Goal: Transaction & Acquisition: Purchase product/service

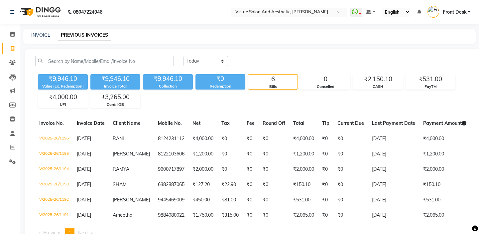
click at [41, 39] on div "INVOICE PREVIOUS INVOICES" at bounding box center [249, 36] width 453 height 15
click at [46, 36] on link "INVOICE" at bounding box center [40, 35] width 19 height 6
select select "service"
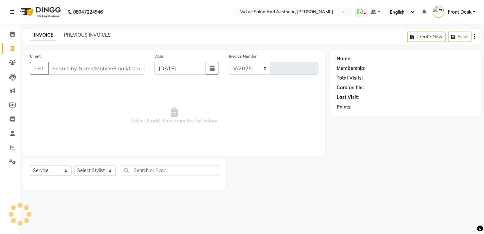
select select "7053"
type input "1197"
click at [76, 72] on input "Client" at bounding box center [96, 68] width 96 height 13
drag, startPoint x: 89, startPoint y: 69, endPoint x: 77, endPoint y: 66, distance: 13.3
click at [77, 66] on input "8438538264" at bounding box center [79, 68] width 63 height 13
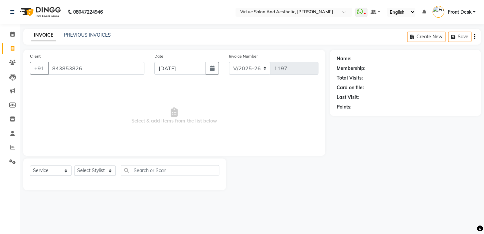
type input "8438538264"
drag, startPoint x: 88, startPoint y: 70, endPoint x: 50, endPoint y: 71, distance: 38.3
click at [50, 71] on input "8438538264" at bounding box center [79, 68] width 63 height 13
select select "7053"
select select "service"
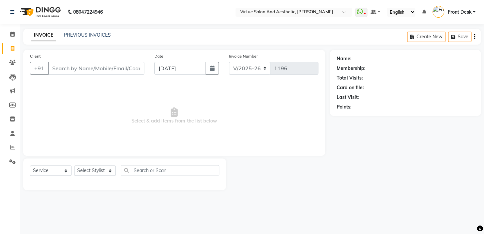
drag, startPoint x: 0, startPoint y: 0, endPoint x: 105, endPoint y: 70, distance: 126.2
click at [105, 70] on input "Client" at bounding box center [96, 68] width 96 height 13
click at [67, 69] on input "9790915097" at bounding box center [79, 68] width 63 height 13
click at [68, 72] on input "9790915097" at bounding box center [79, 68] width 63 height 13
click at [88, 69] on input "9790915097" at bounding box center [79, 68] width 63 height 13
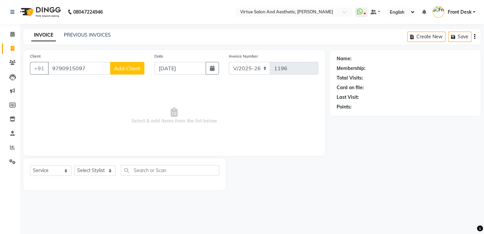
type input "9790915097"
click at [119, 70] on span "Add Client" at bounding box center [127, 68] width 26 height 7
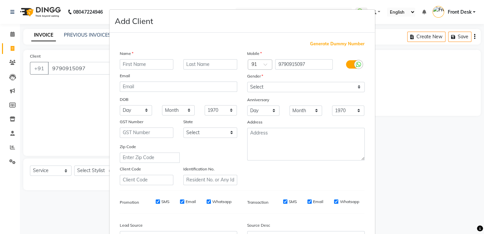
drag, startPoint x: 130, startPoint y: 63, endPoint x: 133, endPoint y: 63, distance: 3.7
click at [133, 63] on input "text" at bounding box center [147, 64] width 54 height 10
click at [167, 67] on input "text" at bounding box center [147, 64] width 54 height 10
click at [151, 67] on input "text" at bounding box center [147, 64] width 54 height 10
type input "[PERSON_NAME]"
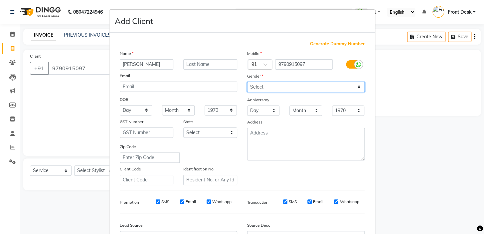
click at [279, 85] on select "Select [DEMOGRAPHIC_DATA] [DEMOGRAPHIC_DATA] Other Prefer Not To Say" at bounding box center [305, 87] width 117 height 10
select select "[DEMOGRAPHIC_DATA]"
click at [247, 82] on select "Select [DEMOGRAPHIC_DATA] [DEMOGRAPHIC_DATA] Other Prefer Not To Say" at bounding box center [305, 87] width 117 height 10
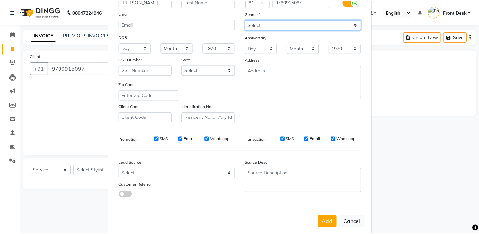
scroll to position [75, 0]
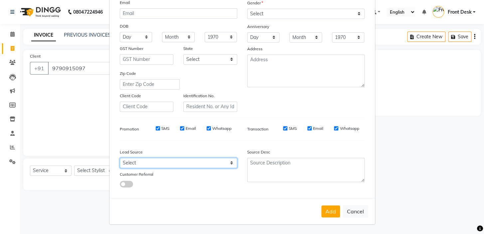
click at [170, 160] on select "Select Walk-in Referral Internet Friend Word of Mouth Advertisement Facebook Ju…" at bounding box center [178, 163] width 117 height 10
select select "48933"
click at [120, 158] on select "Select Walk-in Referral Internet Friend Word of Mouth Advertisement Facebook Ju…" at bounding box center [178, 163] width 117 height 10
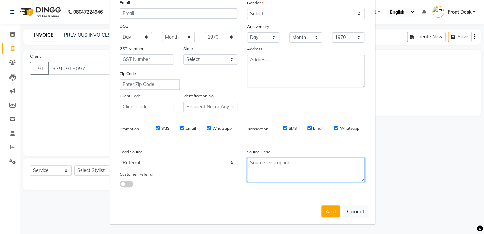
click at [292, 162] on textarea at bounding box center [305, 170] width 117 height 24
type textarea "Bhuvanesh Client"
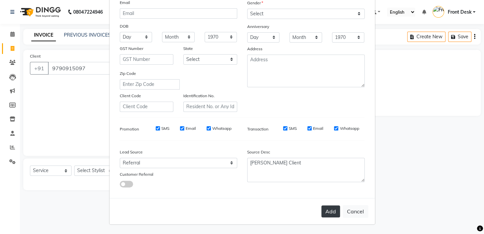
click at [332, 206] on button "Add" at bounding box center [330, 211] width 19 height 12
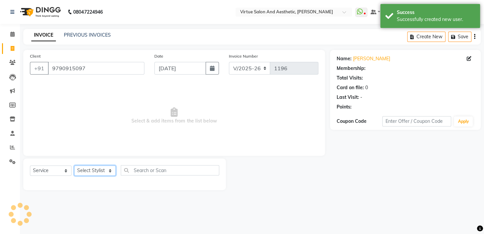
click at [88, 170] on select "Select Stylist BALAJI DIVYA FAMITHA Front Desk [PERSON_NAME] [PERSON_NAME] MILL…" at bounding box center [95, 170] width 42 height 10
select select "66725"
click at [74, 165] on select "Select Stylist BALAJI DIVYA FAMITHA Front Desk [PERSON_NAME] [PERSON_NAME] MILL…" at bounding box center [95, 170] width 42 height 10
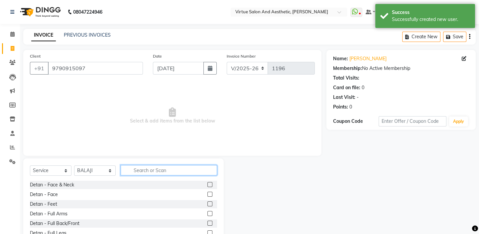
click at [139, 171] on input "text" at bounding box center [169, 170] width 96 height 10
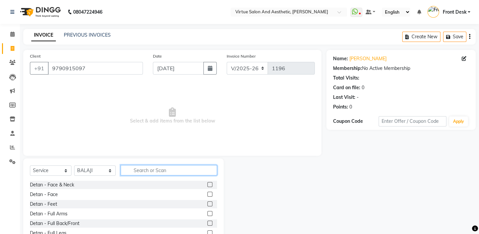
click at [145, 168] on input "text" at bounding box center [169, 170] width 96 height 10
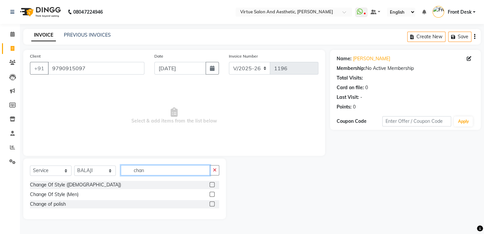
type input "chan"
drag, startPoint x: 213, startPoint y: 194, endPoint x: 202, endPoint y: 172, distance: 24.4
click at [212, 193] on label at bounding box center [212, 194] width 5 height 5
click at [212, 193] on input "checkbox" at bounding box center [212, 194] width 4 height 4
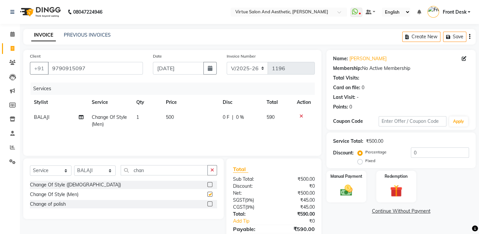
checkbox input "false"
click at [159, 168] on input "chan" at bounding box center [164, 170] width 87 height 10
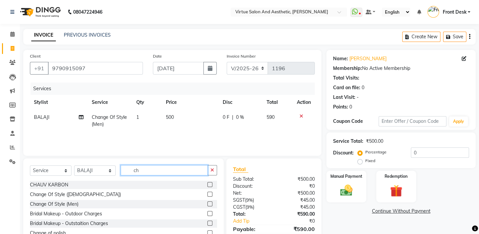
type input "c"
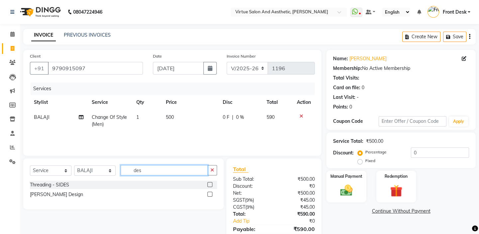
type input "des"
click at [210, 194] on label at bounding box center [210, 194] width 5 height 5
click at [210, 194] on input "checkbox" at bounding box center [210, 194] width 4 height 4
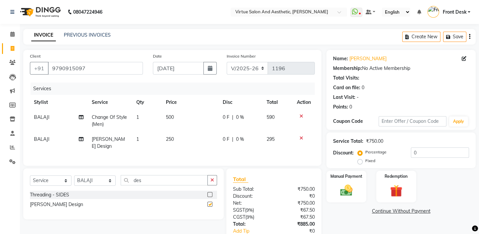
checkbox input "false"
click at [188, 139] on td "250" at bounding box center [190, 143] width 57 height 22
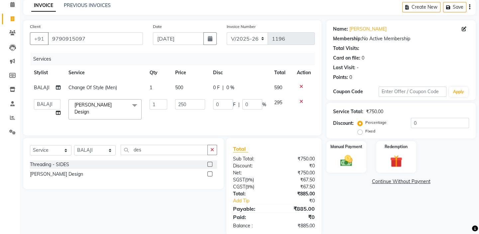
scroll to position [43, 0]
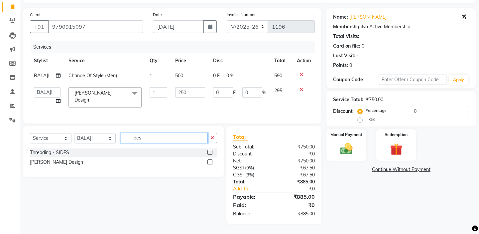
drag, startPoint x: 148, startPoint y: 139, endPoint x: 132, endPoint y: 136, distance: 16.6
click at [132, 136] on input "des" at bounding box center [164, 138] width 87 height 10
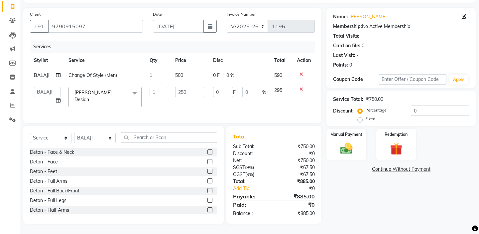
drag, startPoint x: 238, startPoint y: 132, endPoint x: 244, endPoint y: 122, distance: 11.6
click at [239, 132] on div "Total Sub Total: ₹750.00 Discount: ₹0 Net: ₹750.00 SGST ( 9% ) ₹67.50 CGST ( 9%…" at bounding box center [274, 175] width 95 height 98
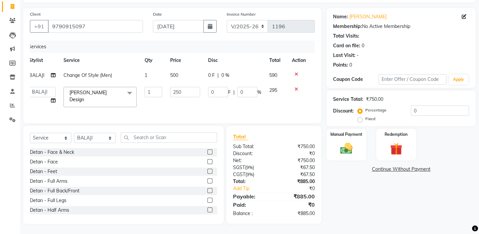
click at [183, 75] on td "500" at bounding box center [185, 75] width 38 height 15
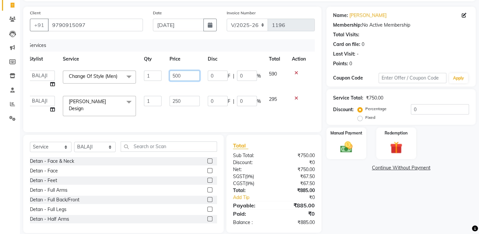
drag, startPoint x: 186, startPoint y: 75, endPoint x: 172, endPoint y: 75, distance: 14.3
click at [172, 75] on input "500" at bounding box center [185, 76] width 30 height 10
type input "800"
click at [185, 104] on td "250" at bounding box center [185, 106] width 38 height 28
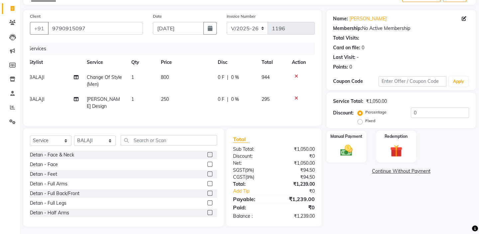
click at [214, 105] on td "0 F | 0 %" at bounding box center [236, 103] width 44 height 22
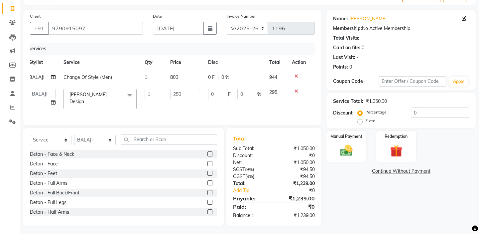
scroll to position [43, 0]
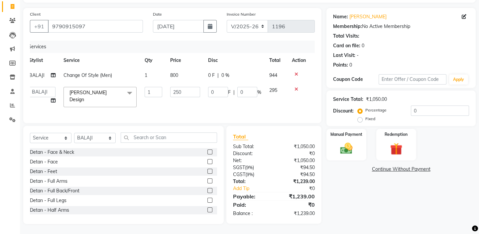
click at [235, 77] on div "0 F | 0 %" at bounding box center [234, 75] width 53 height 7
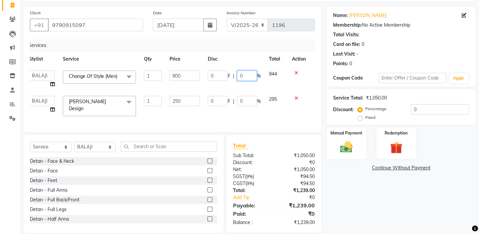
click at [239, 74] on input "0" at bounding box center [247, 76] width 20 height 10
click at [242, 74] on input "0" at bounding box center [247, 76] width 20 height 10
type input "1"
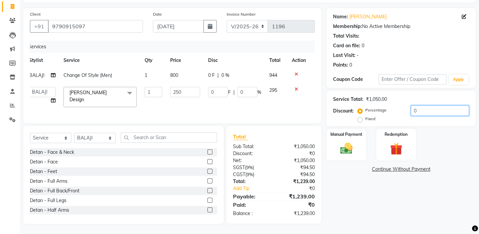
click at [422, 110] on input "0" at bounding box center [440, 110] width 58 height 10
type input "1"
type input "2.5"
type input "1"
type input "15"
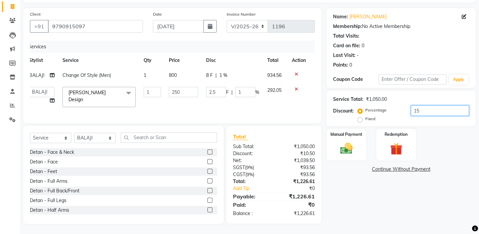
type input "37.5"
type input "15"
click at [281, 126] on div "Total Sub Total: ₹1,050.00 Discount: ₹157.50 Net: ₹892.50 SGST ( 9% ) ₹80.33 CG…" at bounding box center [274, 175] width 95 height 98
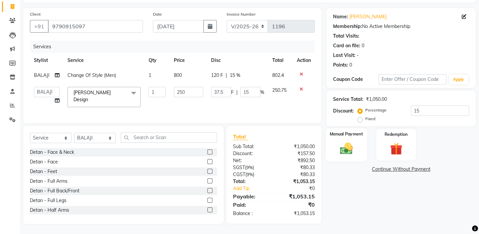
drag, startPoint x: 356, startPoint y: 136, endPoint x: 357, endPoint y: 140, distance: 4.4
click at [357, 136] on div "Manual Payment" at bounding box center [346, 144] width 41 height 33
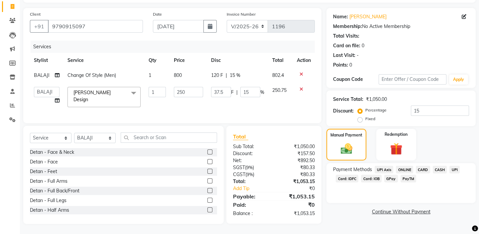
drag, startPoint x: 369, startPoint y: 177, endPoint x: 375, endPoint y: 182, distance: 7.8
click at [369, 177] on span "Card: IOB" at bounding box center [371, 179] width 21 height 8
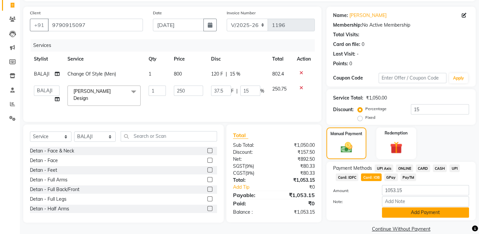
click at [395, 209] on button "Add Payment" at bounding box center [425, 212] width 87 height 10
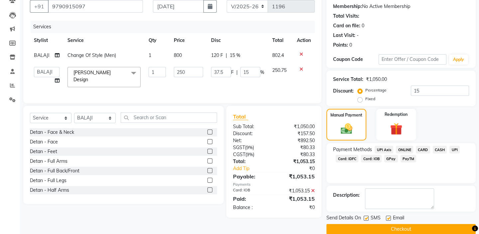
scroll to position [72, 0]
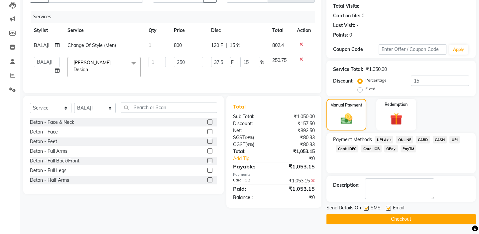
click at [395, 217] on button "Checkout" at bounding box center [401, 219] width 149 height 10
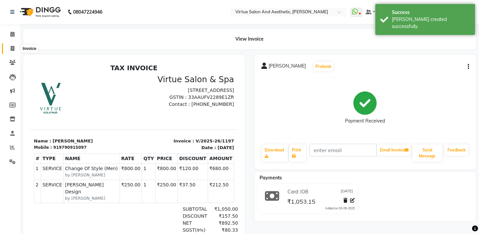
click at [12, 51] on icon at bounding box center [13, 48] width 4 height 5
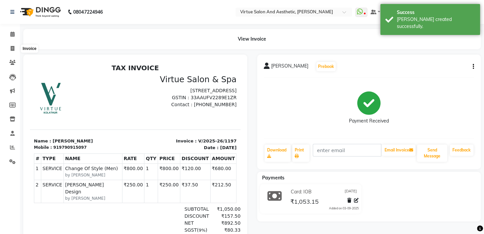
select select "service"
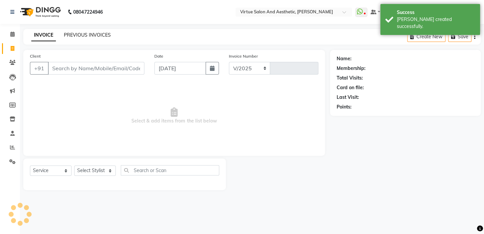
select select "7053"
type input "1198"
click at [77, 37] on link "PREVIOUS INVOICES" at bounding box center [87, 35] width 47 height 6
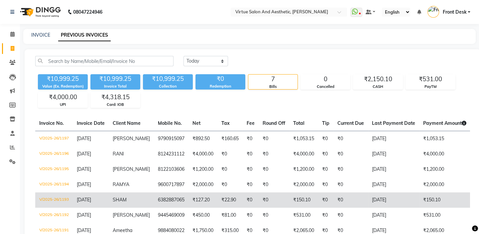
click at [283, 200] on td "₹0" at bounding box center [274, 199] width 31 height 15
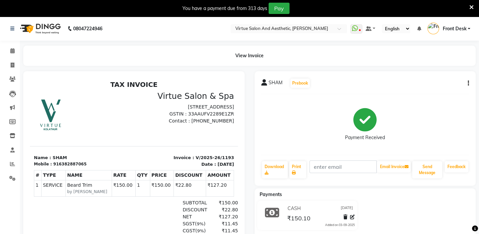
click at [467, 82] on button "button" at bounding box center [467, 83] width 4 height 7
click at [441, 93] on div "Edit Invoice" at bounding box center [435, 91] width 46 height 8
select select "service"
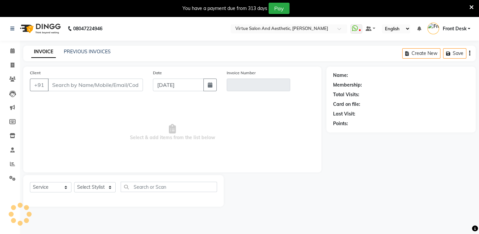
scroll to position [17, 0]
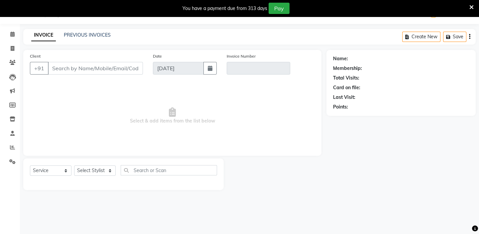
type input "6382887065"
type input "V/2025-26/1193"
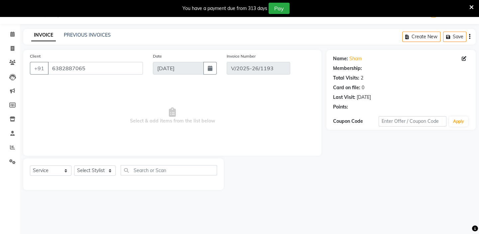
select select "select"
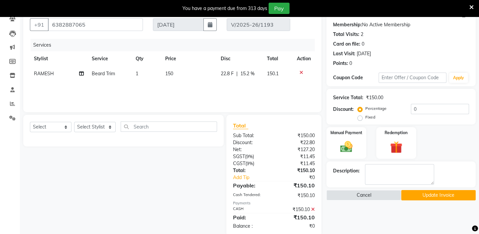
scroll to position [73, 0]
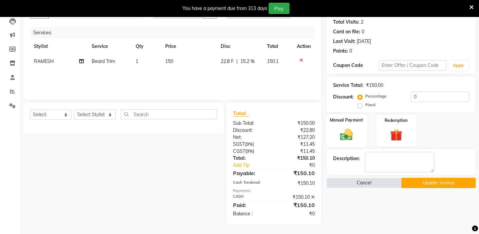
click at [344, 130] on img at bounding box center [346, 134] width 21 height 15
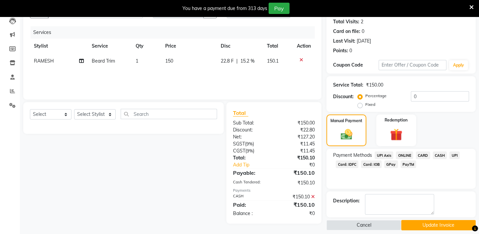
click at [312, 197] on icon at bounding box center [313, 196] width 4 height 5
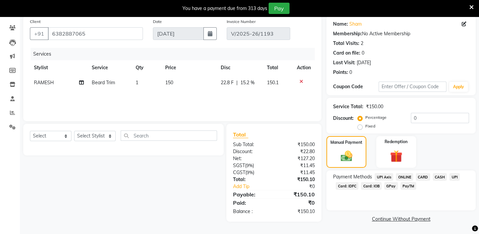
click at [440, 176] on span "CASH" at bounding box center [440, 177] width 14 height 8
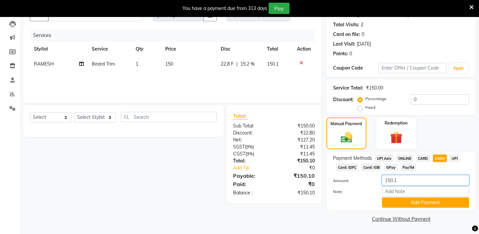
drag, startPoint x: 405, startPoint y: 183, endPoint x: 377, endPoint y: 177, distance: 28.2
click at [377, 177] on div "150.1" at bounding box center [425, 180] width 97 height 10
type input "200"
click at [415, 206] on button "Add Payment" at bounding box center [425, 202] width 87 height 10
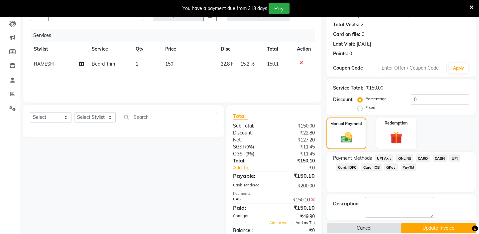
click at [301, 221] on span "Add as Tip" at bounding box center [305, 222] width 19 height 5
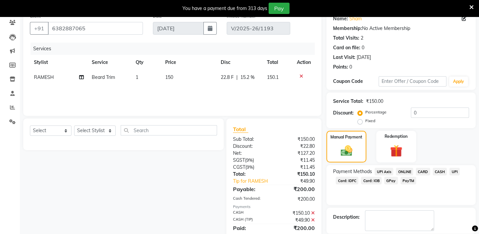
scroll to position [80, 0]
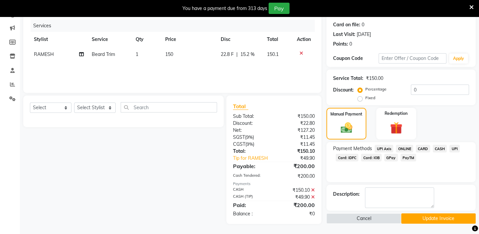
click at [418, 221] on button "Update Invoice" at bounding box center [438, 218] width 75 height 10
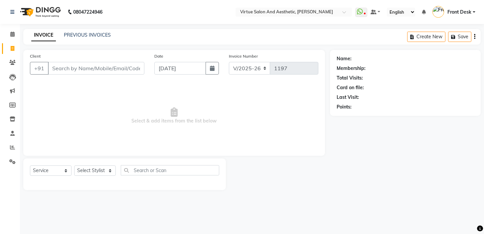
select select "7053"
select select "service"
click at [96, 71] on input "Client" at bounding box center [96, 68] width 96 height 13
click at [97, 66] on input "8778358652" at bounding box center [79, 68] width 63 height 13
type input "8"
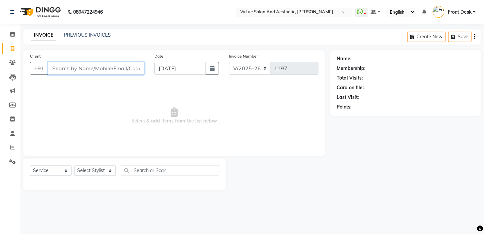
click at [73, 66] on input "Client" at bounding box center [96, 68] width 96 height 13
drag, startPoint x: 93, startPoint y: 67, endPoint x: 53, endPoint y: 70, distance: 40.7
click at [53, 70] on input "7904955618" at bounding box center [79, 68] width 63 height 13
click at [68, 67] on input "7904955618" at bounding box center [79, 68] width 63 height 13
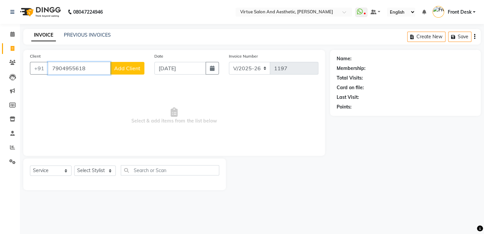
click at [86, 68] on input "7904955618" at bounding box center [79, 68] width 63 height 13
type input "7904955618"
click at [120, 70] on span "Add Client" at bounding box center [127, 68] width 26 height 7
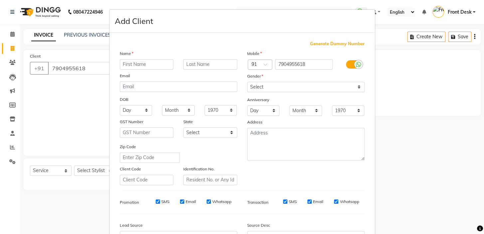
click at [142, 64] on input "text" at bounding box center [147, 64] width 54 height 10
type input "Mona"
drag, startPoint x: 290, startPoint y: 83, endPoint x: 290, endPoint y: 88, distance: 5.3
click at [290, 83] on select "Select [DEMOGRAPHIC_DATA] [DEMOGRAPHIC_DATA] Other Prefer Not To Say" at bounding box center [305, 87] width 117 height 10
select select "[DEMOGRAPHIC_DATA]"
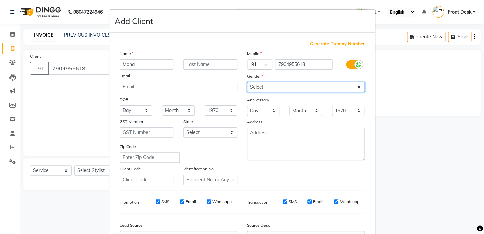
click at [247, 82] on select "Select [DEMOGRAPHIC_DATA] [DEMOGRAPHIC_DATA] Other Prefer Not To Say" at bounding box center [305, 87] width 117 height 10
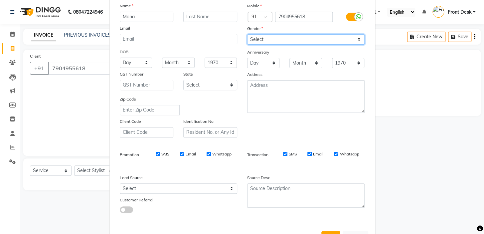
scroll to position [75, 0]
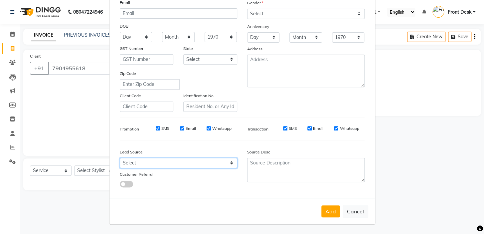
click at [171, 163] on select "Select Walk-in Referral Internet Friend Word of Mouth Advertisement Facebook Ju…" at bounding box center [178, 163] width 117 height 10
select select "48932"
click at [120, 158] on select "Select Walk-in Referral Internet Friend Word of Mouth Advertisement Facebook Ju…" at bounding box center [178, 163] width 117 height 10
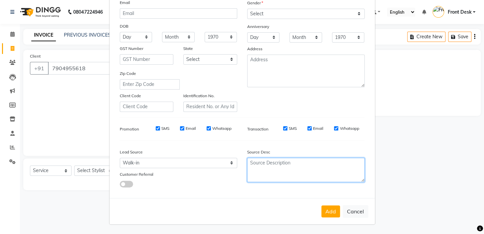
click at [267, 164] on textarea at bounding box center [305, 170] width 117 height 24
type textarea "Studio 11 client"
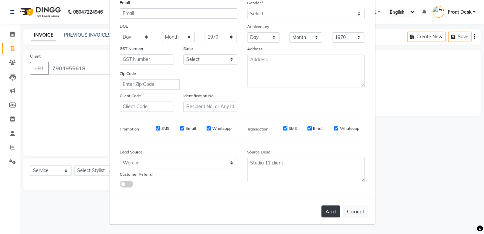
click at [323, 211] on button "Add" at bounding box center [330, 211] width 19 height 12
select select
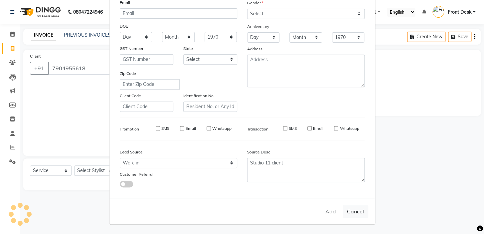
select select
checkbox input "false"
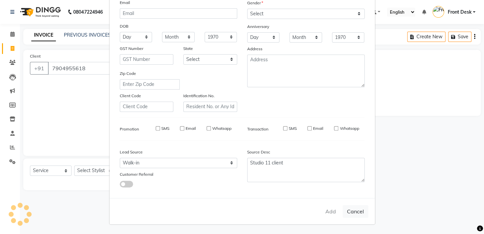
checkbox input "false"
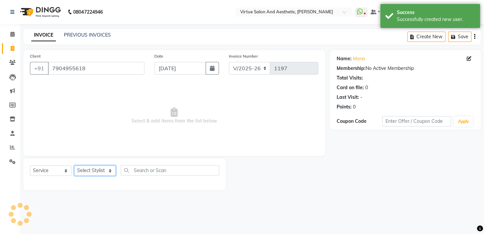
click at [109, 173] on select "Select Stylist BALAJI DIVYA FAMITHA Front Desk [PERSON_NAME] [PERSON_NAME] MILL…" at bounding box center [95, 170] width 42 height 10
select select "66725"
click at [74, 165] on select "Select Stylist BALAJI DIVYA FAMITHA Front Desk [PERSON_NAME] [PERSON_NAME] MILL…" at bounding box center [95, 170] width 42 height 10
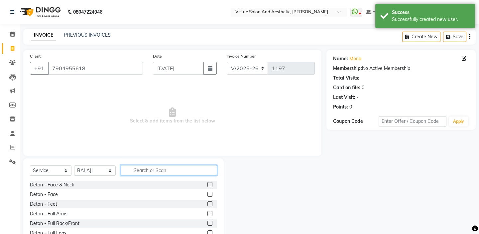
click at [155, 172] on input "text" at bounding box center [169, 170] width 96 height 10
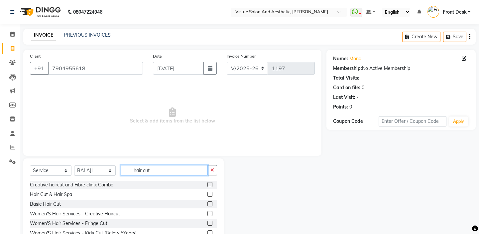
click at [166, 169] on input "hair cut" at bounding box center [164, 170] width 87 height 10
click at [157, 170] on input "hair cut" at bounding box center [164, 170] width 87 height 10
type input "h"
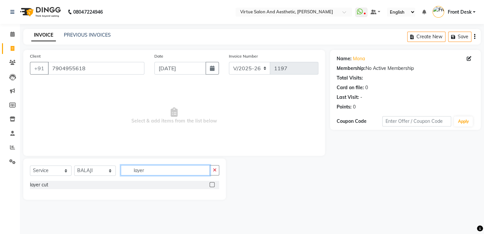
type input "layer"
click at [210, 184] on label at bounding box center [212, 184] width 5 height 5
click at [210, 184] on input "checkbox" at bounding box center [212, 185] width 4 height 4
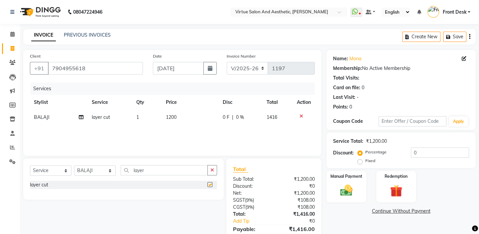
checkbox input "false"
click at [171, 118] on span "1200" at bounding box center [171, 117] width 11 height 6
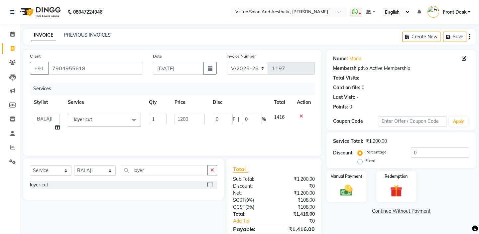
click at [300, 116] on icon at bounding box center [302, 116] width 4 height 5
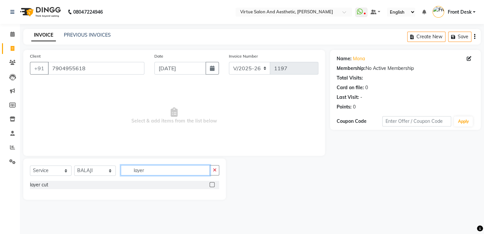
drag, startPoint x: 153, startPoint y: 170, endPoint x: 134, endPoint y: 160, distance: 21.6
click at [133, 163] on div "Select Service Product Membership Package Voucher Prepaid Gift Card Select Styl…" at bounding box center [124, 178] width 203 height 41
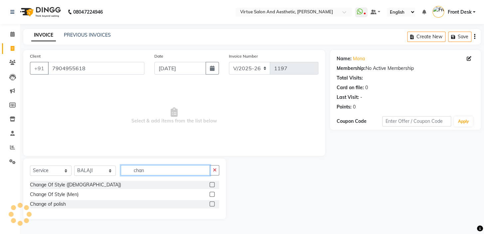
type input "chan"
drag, startPoint x: 213, startPoint y: 185, endPoint x: 204, endPoint y: 168, distance: 19.4
click at [212, 183] on label at bounding box center [212, 184] width 5 height 5
click at [212, 183] on input "checkbox" at bounding box center [212, 185] width 4 height 4
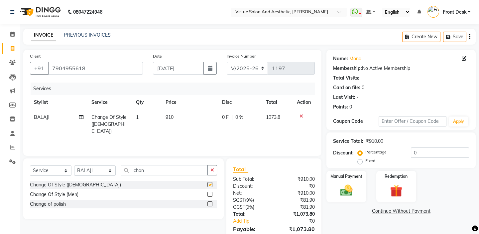
checkbox input "false"
click at [185, 117] on td "910" at bounding box center [190, 124] width 57 height 29
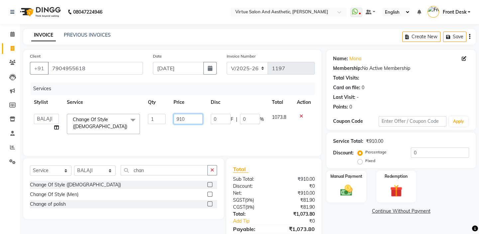
drag, startPoint x: 186, startPoint y: 117, endPoint x: 169, endPoint y: 117, distance: 16.6
click at [170, 117] on td "910" at bounding box center [189, 124] width 38 height 28
type input "750"
click at [182, 136] on div "Services Stylist Service Qty Price Disc Total Action BALAJI DIVYA FAMITHA Front…" at bounding box center [172, 115] width 285 height 67
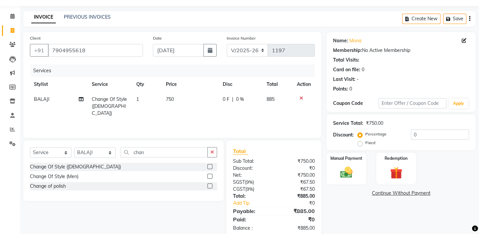
scroll to position [33, 0]
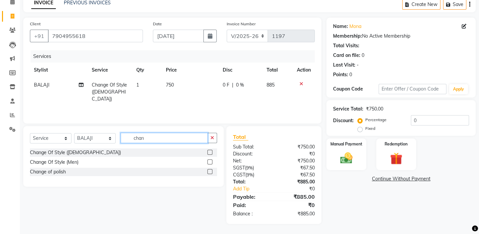
drag, startPoint x: 149, startPoint y: 139, endPoint x: 133, endPoint y: 135, distance: 16.2
click at [133, 135] on input "chan" at bounding box center [164, 138] width 87 height 10
click at [143, 139] on input "hairwas" at bounding box center [164, 138] width 87 height 10
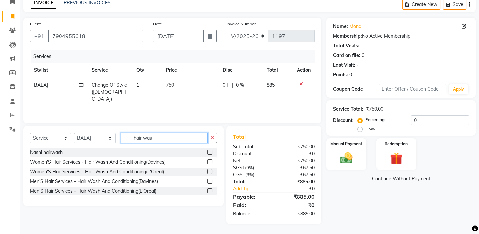
click at [168, 140] on input "hair was" at bounding box center [164, 138] width 87 height 10
type input "hair was"
click at [92, 139] on select "Select Stylist BALAJI DIVYA FAMITHA Front Desk [PERSON_NAME] [PERSON_NAME] MILL…" at bounding box center [95, 138] width 42 height 10
click at [74, 133] on select "Select Stylist BALAJI DIVYA FAMITHA Front Desk [PERSON_NAME] [PERSON_NAME] MILL…" at bounding box center [95, 138] width 42 height 10
click at [150, 127] on div "Select Service Product Membership Package Voucher Prepaid Gift Card Select Styl…" at bounding box center [123, 166] width 201 height 80
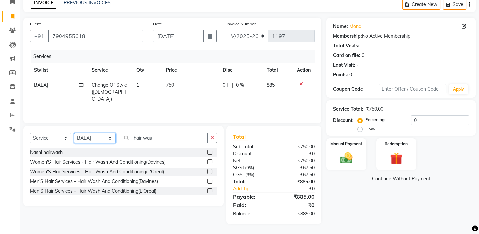
drag, startPoint x: 106, startPoint y: 139, endPoint x: 106, endPoint y: 135, distance: 3.3
click at [106, 139] on select "Select Stylist BALAJI DIVYA FAMITHA Front Desk [PERSON_NAME] [PERSON_NAME] MILL…" at bounding box center [95, 138] width 42 height 10
select select "59064"
click at [74, 133] on select "Select Stylist BALAJI DIVYA FAMITHA Front Desk [PERSON_NAME] [PERSON_NAME] MILL…" at bounding box center [95, 138] width 42 height 10
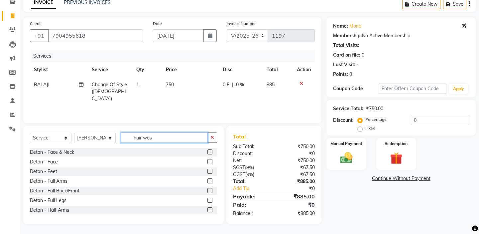
click at [155, 138] on input "hair was" at bounding box center [164, 137] width 87 height 10
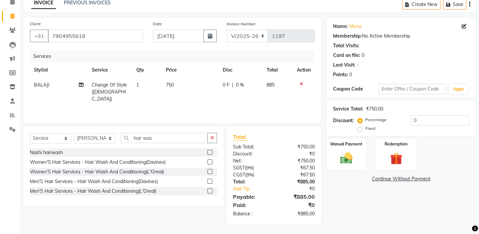
click at [211, 169] on label at bounding box center [210, 171] width 5 height 5
click at [211, 170] on input "checkbox" at bounding box center [210, 172] width 4 height 4
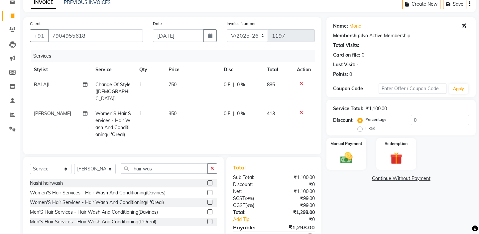
checkbox input "false"
click at [181, 112] on td "350" at bounding box center [193, 124] width 56 height 36
select select "59064"
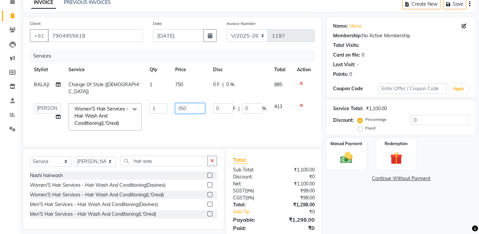
drag, startPoint x: 196, startPoint y: 102, endPoint x: 182, endPoint y: 100, distance: 14.1
click at [182, 103] on input "350" at bounding box center [190, 108] width 30 height 10
type input "300"
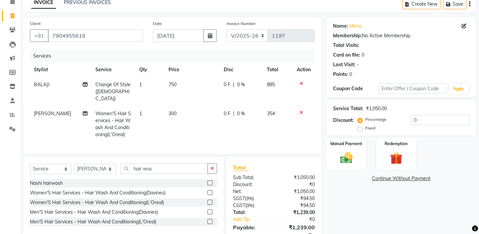
drag, startPoint x: 196, startPoint y: 120, endPoint x: 199, endPoint y: 123, distance: 4.9
click at [196, 120] on td "300" at bounding box center [193, 124] width 56 height 36
select select "59064"
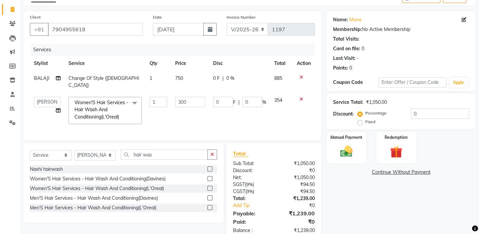
scroll to position [53, 0]
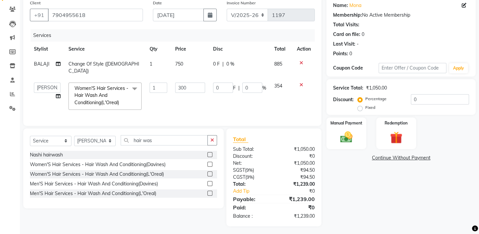
click at [273, 128] on div "Total Sub Total: ₹1,050.00 Discount: ₹0 Net: ₹1,050.00 SGST ( 9% ) ₹94.50 CGST …" at bounding box center [274, 177] width 95 height 98
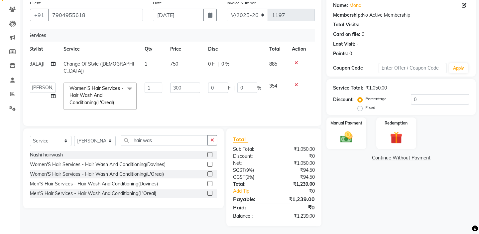
scroll to position [0, 0]
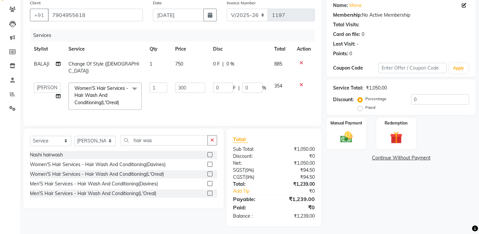
click at [269, 124] on div "Client [PHONE_NUMBER] Date [DATE] Invoice Number V/2025 V/[PHONE_NUMBER] Servic…" at bounding box center [172, 112] width 308 height 230
click at [339, 141] on img at bounding box center [346, 137] width 21 height 15
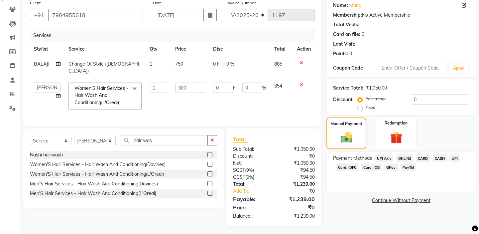
drag, startPoint x: 453, startPoint y: 159, endPoint x: 447, endPoint y: 173, distance: 14.9
click at [453, 161] on span "UPI" at bounding box center [455, 158] width 10 height 8
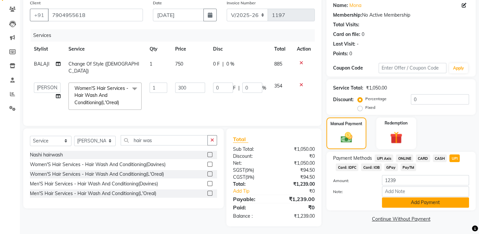
click at [429, 205] on button "Add Payment" at bounding box center [425, 202] width 87 height 10
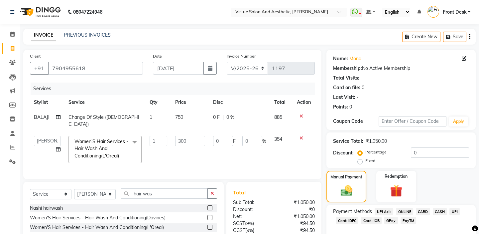
scroll to position [72, 0]
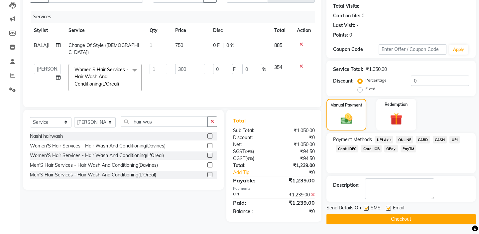
click at [386, 218] on button "Checkout" at bounding box center [401, 219] width 149 height 10
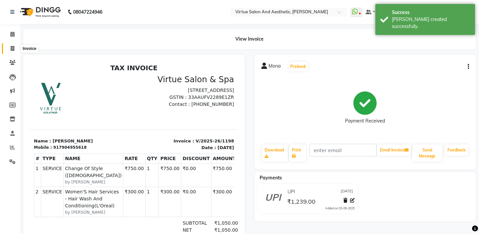
click at [14, 50] on icon at bounding box center [13, 48] width 4 height 5
select select "service"
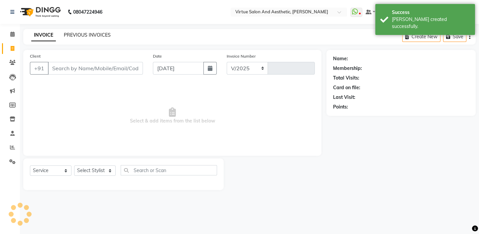
select select "7053"
type input "1199"
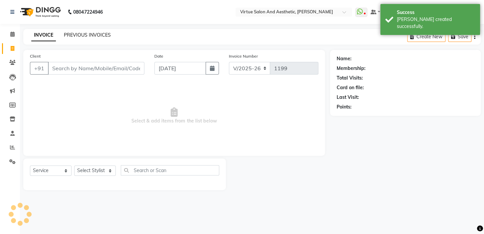
click at [92, 35] on link "PREVIOUS INVOICES" at bounding box center [87, 35] width 47 height 6
